Goal: Task Accomplishment & Management: Complete application form

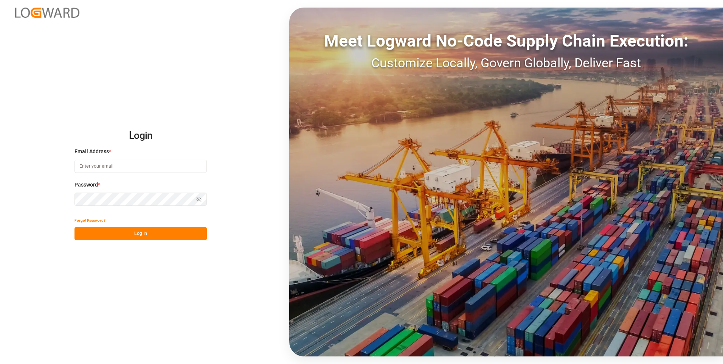
type input "[PERSON_NAME][EMAIL_ADDRESS][PERSON_NAME][DOMAIN_NAME]"
click at [119, 234] on button "Log In" at bounding box center [140, 233] width 132 height 13
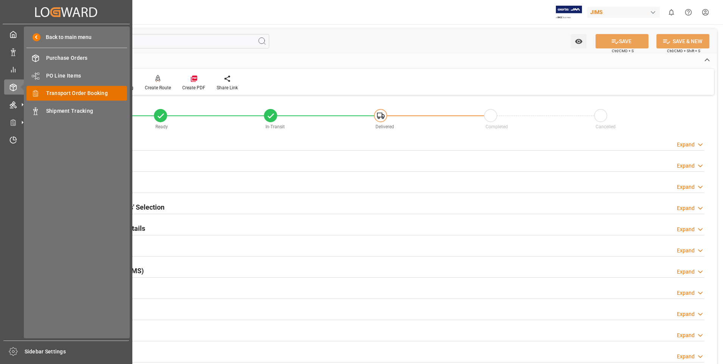
click at [60, 94] on span "Transport Order Booking" at bounding box center [86, 93] width 81 height 8
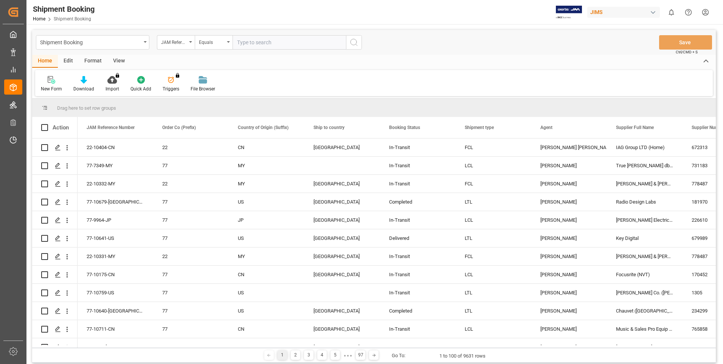
click at [51, 84] on icon at bounding box center [52, 80] width 8 height 8
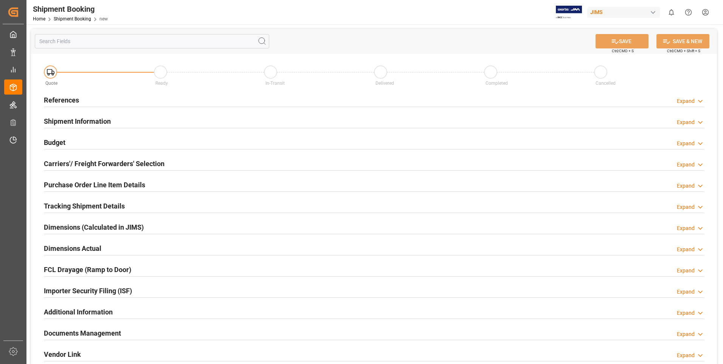
click at [59, 100] on h2 "References" at bounding box center [61, 100] width 35 height 10
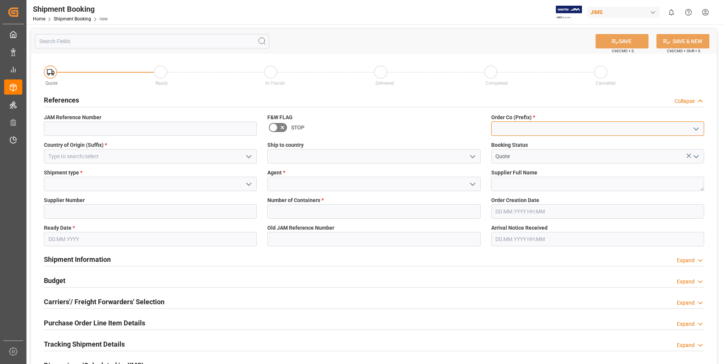
click at [516, 127] on input at bounding box center [597, 128] width 213 height 14
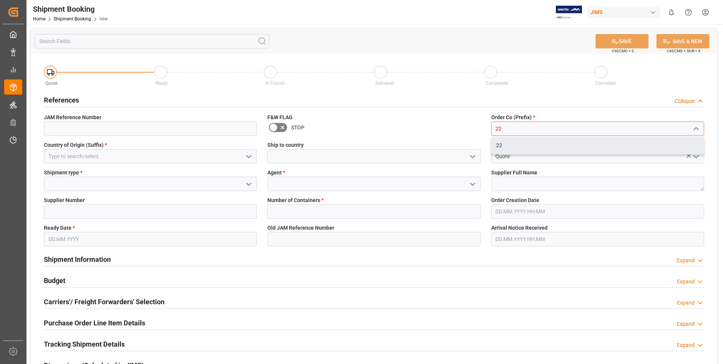
click at [520, 140] on div "22" at bounding box center [597, 145] width 212 height 17
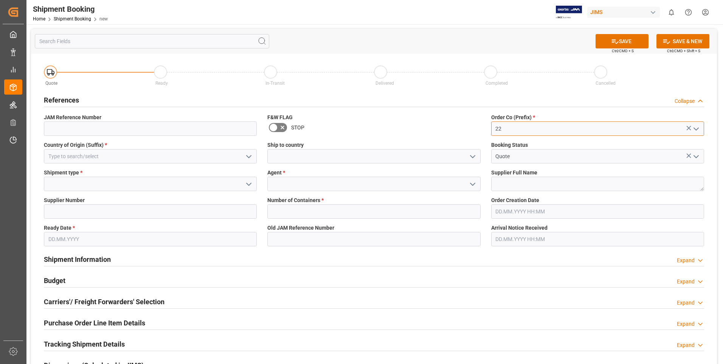
type input "22"
click at [110, 130] on input at bounding box center [150, 128] width 213 height 14
click at [103, 156] on input at bounding box center [150, 156] width 213 height 14
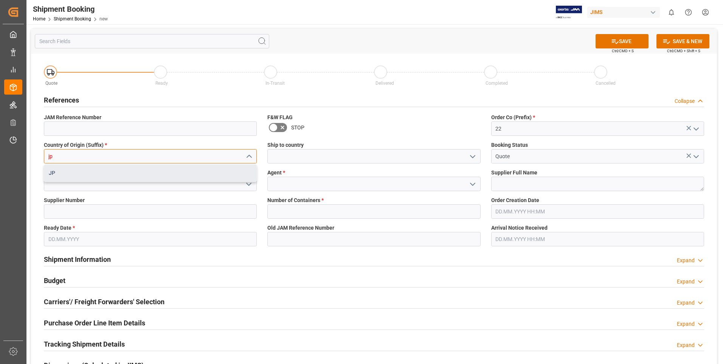
click at [90, 169] on div "JP" at bounding box center [150, 172] width 212 height 17
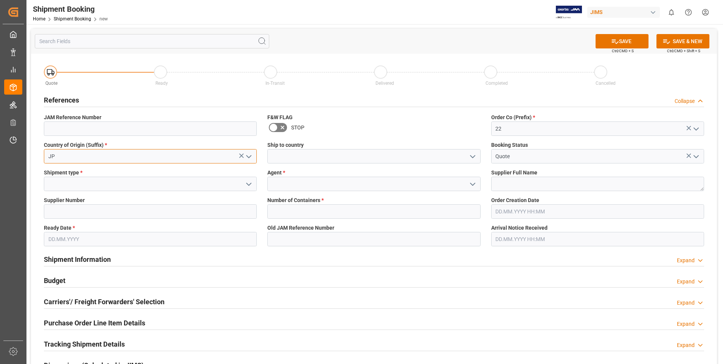
type input "JP"
click at [87, 180] on input at bounding box center [150, 183] width 213 height 14
click at [241, 182] on input at bounding box center [150, 183] width 213 height 14
click at [249, 182] on icon "open menu" at bounding box center [248, 184] width 9 height 9
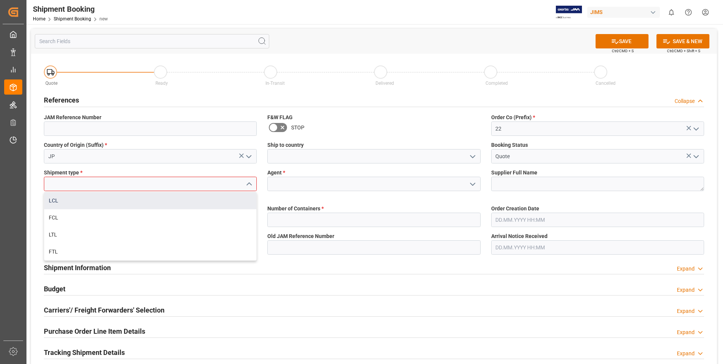
click at [115, 201] on div "LCL" at bounding box center [150, 200] width 212 height 17
type input "LCL"
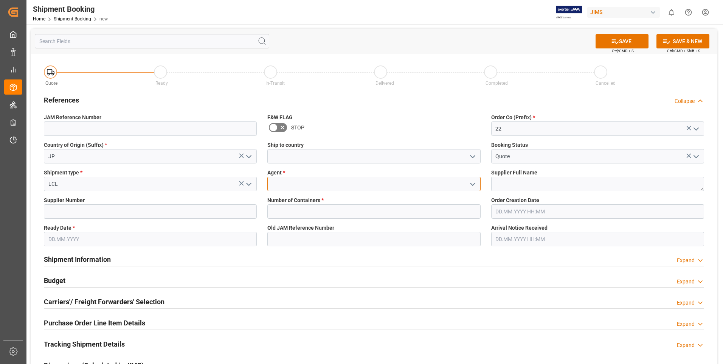
click at [332, 184] on input at bounding box center [373, 183] width 213 height 14
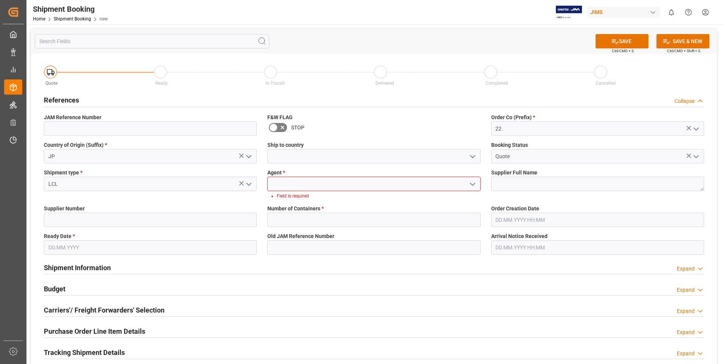
click at [470, 183] on polyline "open menu" at bounding box center [472, 184] width 5 height 2
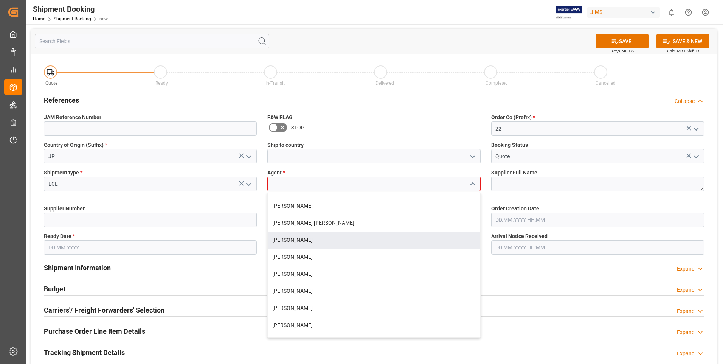
scroll to position [151, 0]
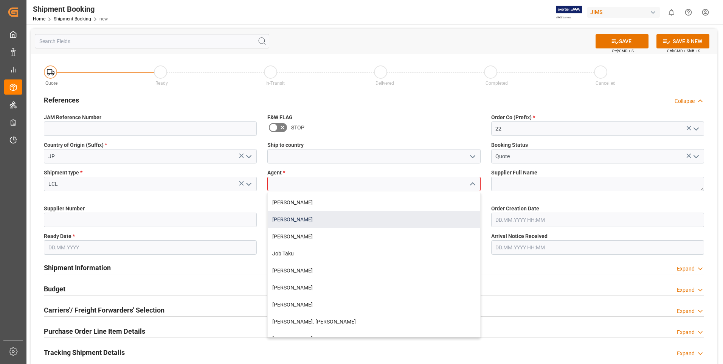
click at [293, 219] on div "[PERSON_NAME]" at bounding box center [374, 219] width 212 height 17
type input "[PERSON_NAME]"
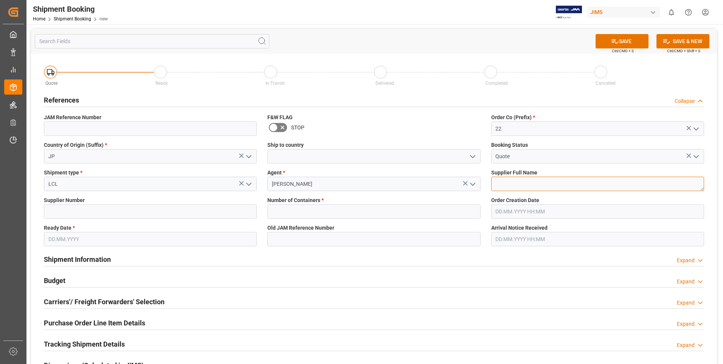
click at [515, 183] on textarea at bounding box center [597, 183] width 213 height 14
paste textarea "Suzuki Corporation (YEN)"
type textarea "Suzuki Corporation"
click at [149, 206] on input at bounding box center [150, 211] width 213 height 14
type input "597363"
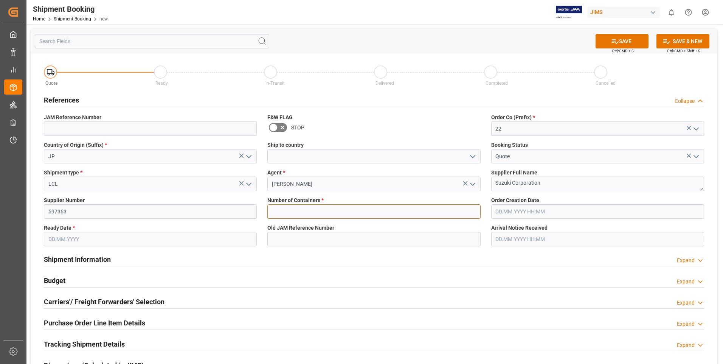
click at [310, 214] on input "text" at bounding box center [373, 211] width 213 height 14
type input "0"
click at [73, 232] on input "text" at bounding box center [150, 239] width 213 height 14
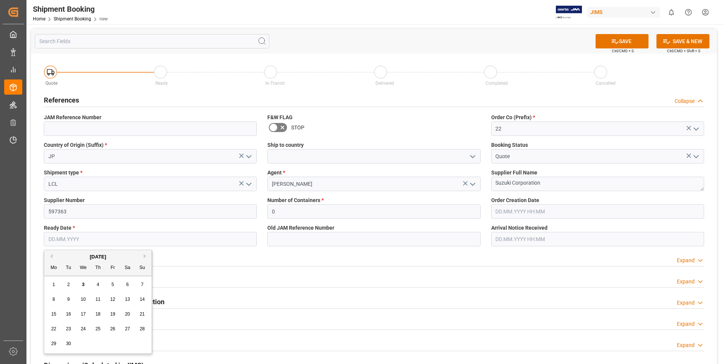
click at [113, 283] on span "5" at bounding box center [112, 284] width 3 height 5
type input "[DATE]"
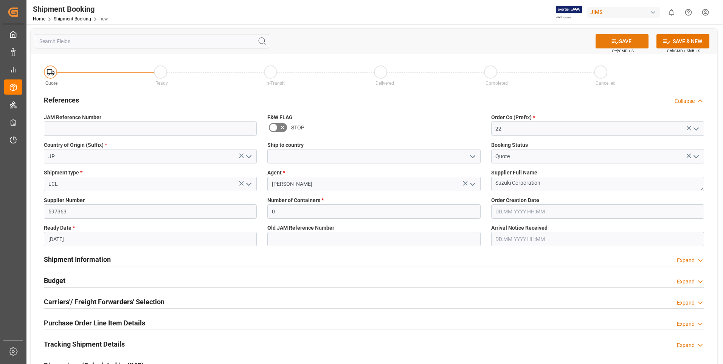
click at [620, 42] on button "SAVE" at bounding box center [621, 41] width 53 height 14
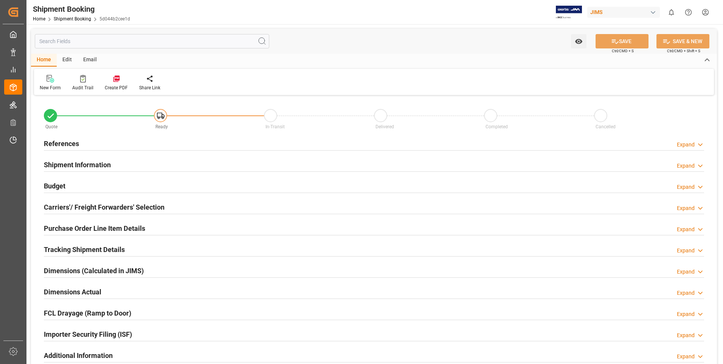
type input "0"
type input "[DATE]"
click at [69, 140] on h2 "References" at bounding box center [61, 143] width 35 height 10
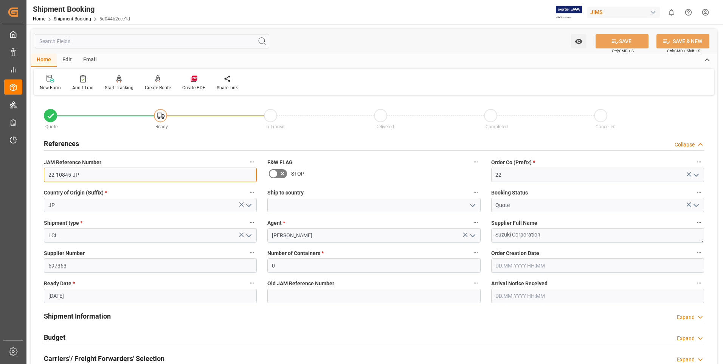
drag, startPoint x: 87, startPoint y: 175, endPoint x: 7, endPoint y: 176, distance: 79.4
click at [7, 176] on div "Created by potrace 1.15, written by Peter Selinger 2001-2017 Created by potrace…" at bounding box center [361, 182] width 723 height 364
click at [171, 134] on div "References Collapse" at bounding box center [374, 143] width 670 height 21
drag, startPoint x: 78, startPoint y: 173, endPoint x: 40, endPoint y: 175, distance: 37.5
click at [40, 175] on div "JAM Reference Number 22-10845-JP" at bounding box center [150, 169] width 223 height 30
